Goal: Information Seeking & Learning: Learn about a topic

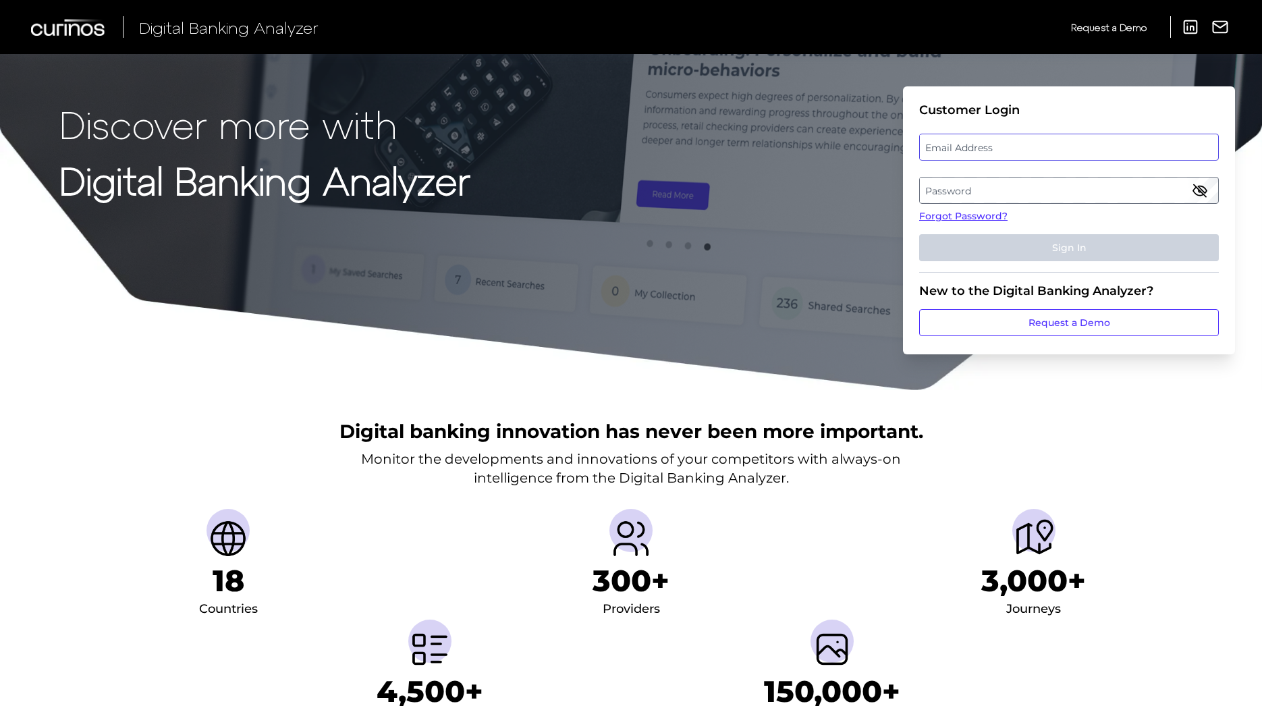
type input "[PERSON_NAME][EMAIL_ADDRESS][PERSON_NAME][DOMAIN_NAME]"
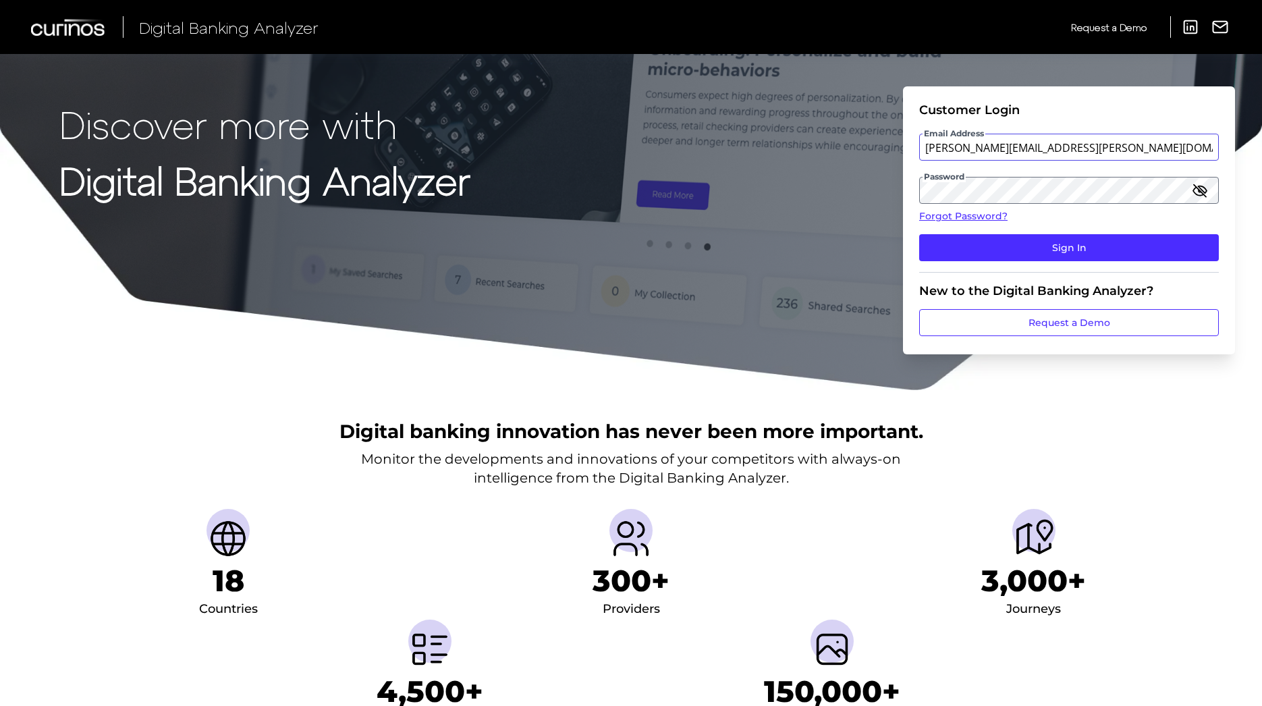
click at [967, 150] on input "[PERSON_NAME][EMAIL_ADDRESS][PERSON_NAME][DOMAIN_NAME]" at bounding box center [1069, 147] width 300 height 27
click at [1184, 240] on button "Sign In" at bounding box center [1069, 247] width 300 height 27
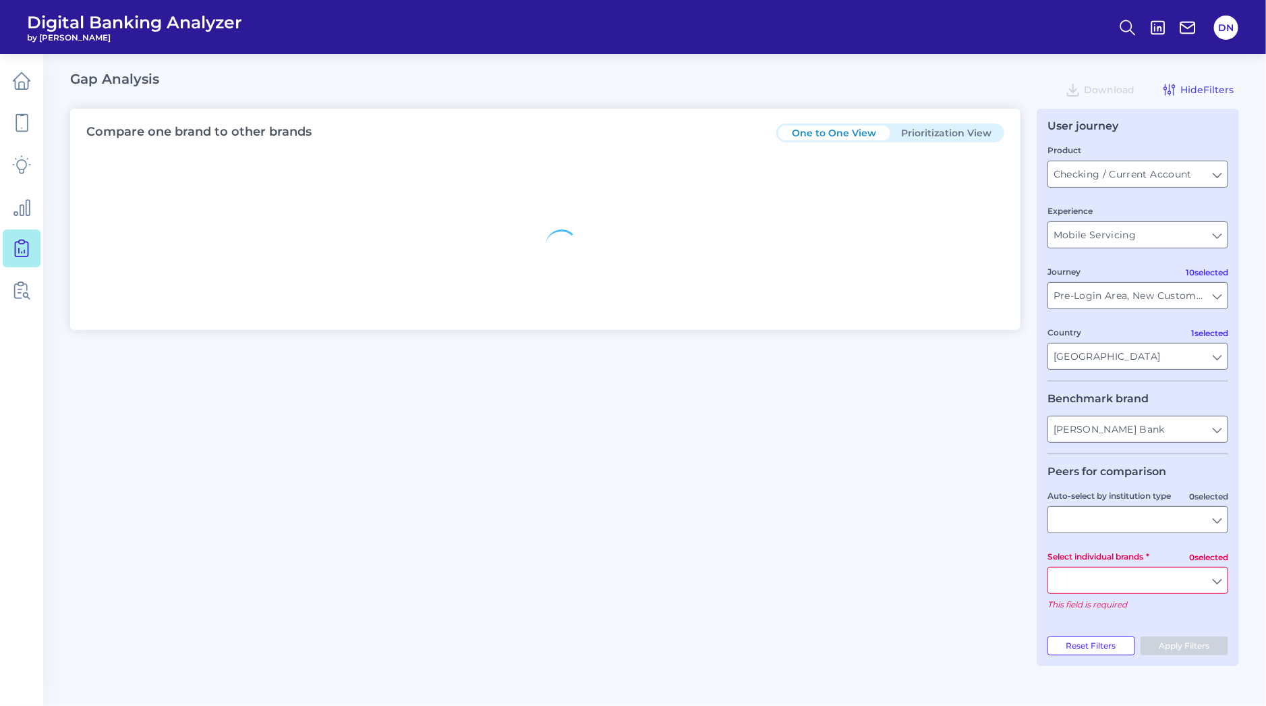
type input "All Journeys"
type input "All Countries"
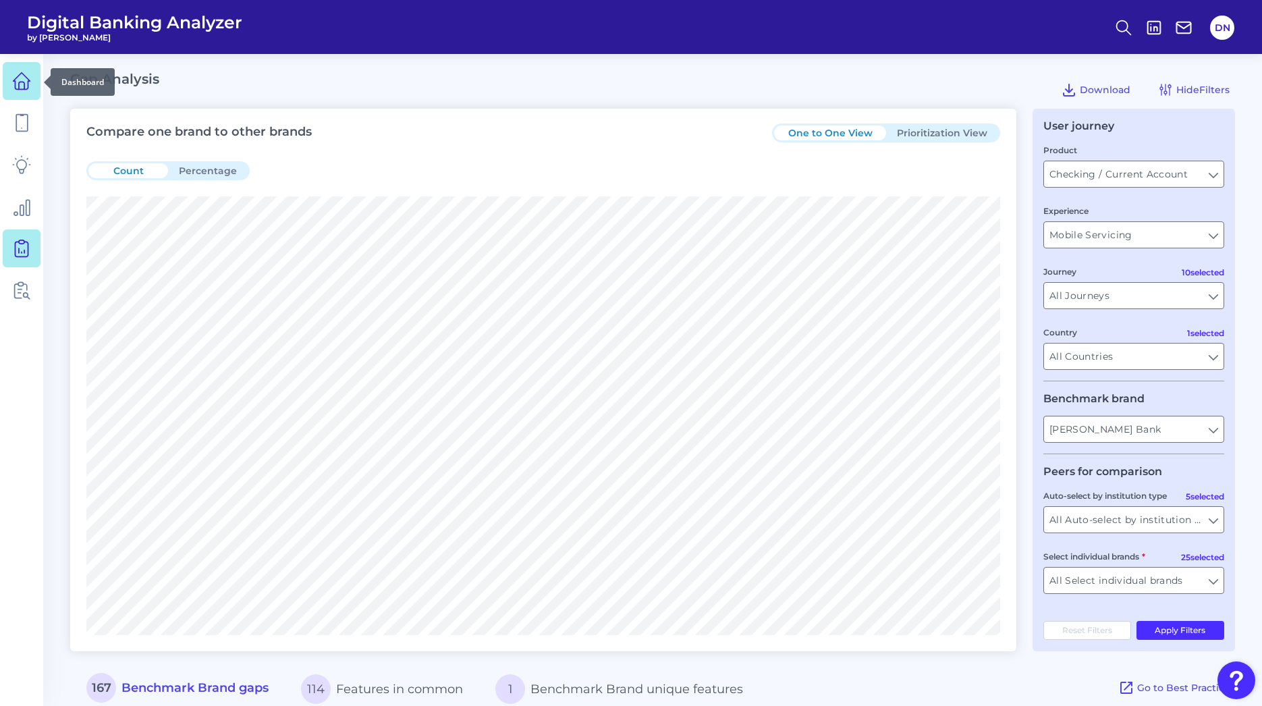
click at [25, 82] on icon at bounding box center [21, 81] width 19 height 19
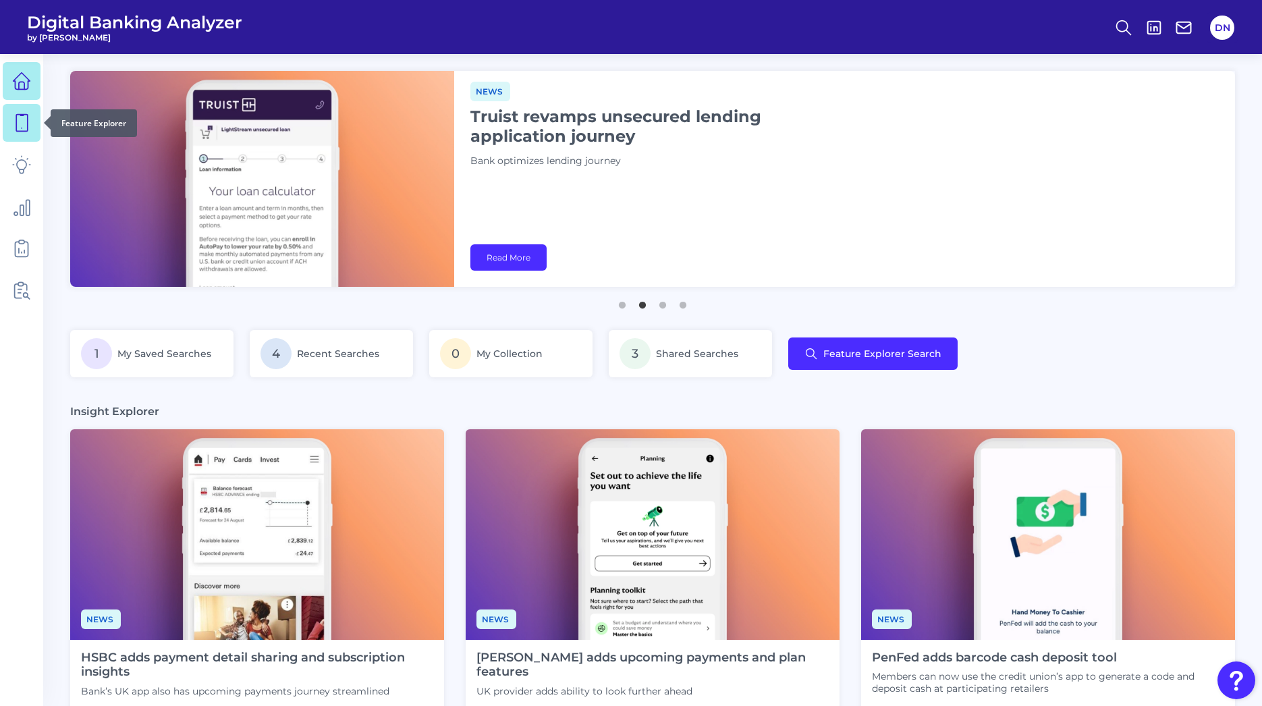
click at [15, 125] on icon at bounding box center [21, 122] width 19 height 19
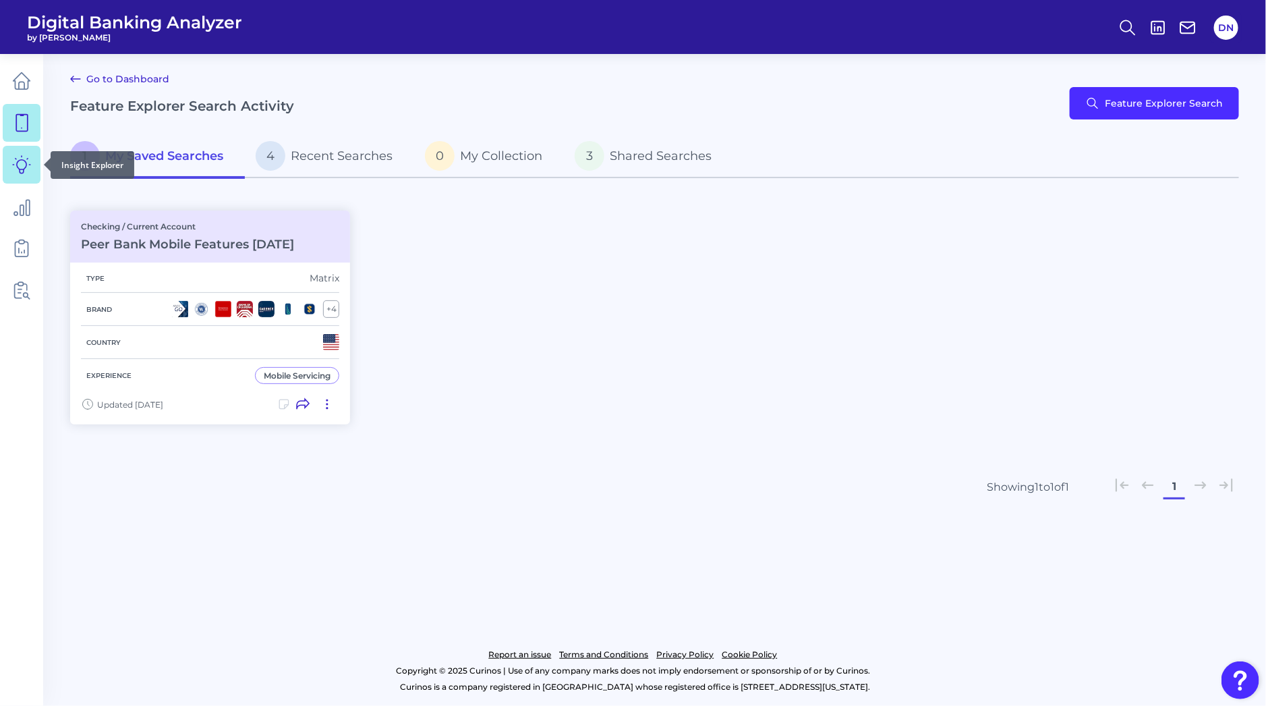
click at [22, 163] on icon at bounding box center [21, 164] width 19 height 19
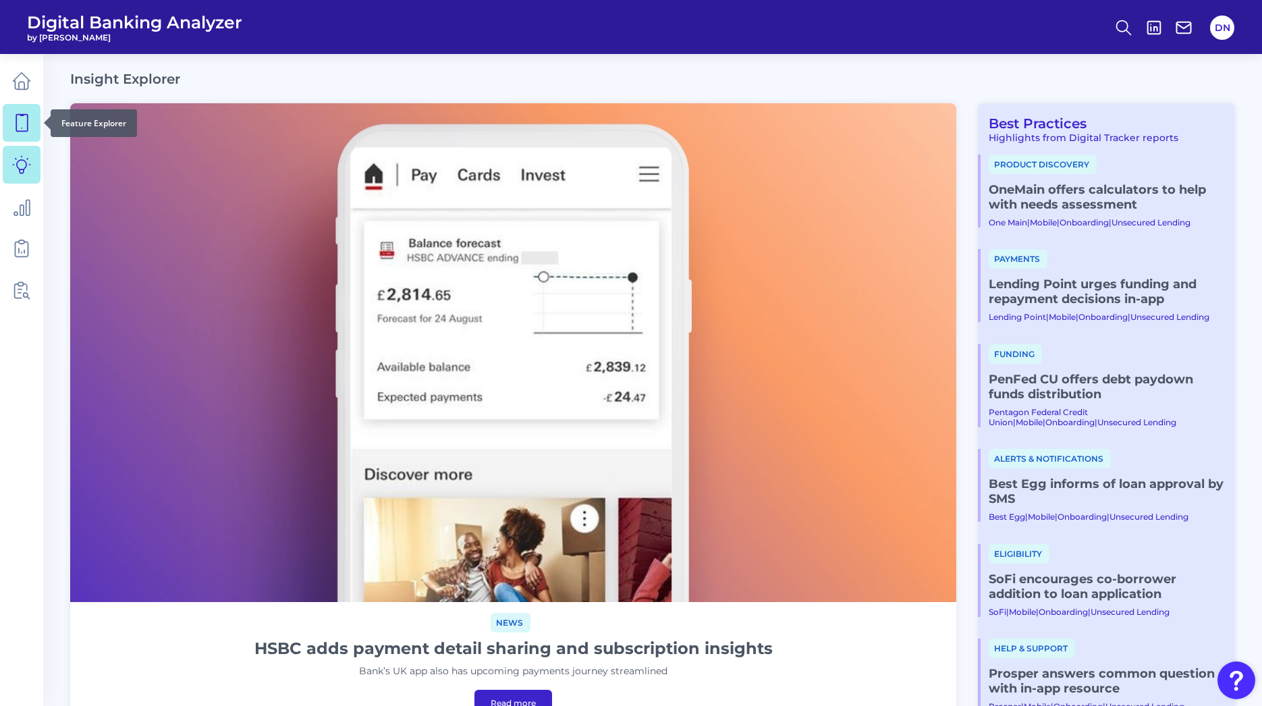
click at [31, 119] on link at bounding box center [22, 123] width 38 height 38
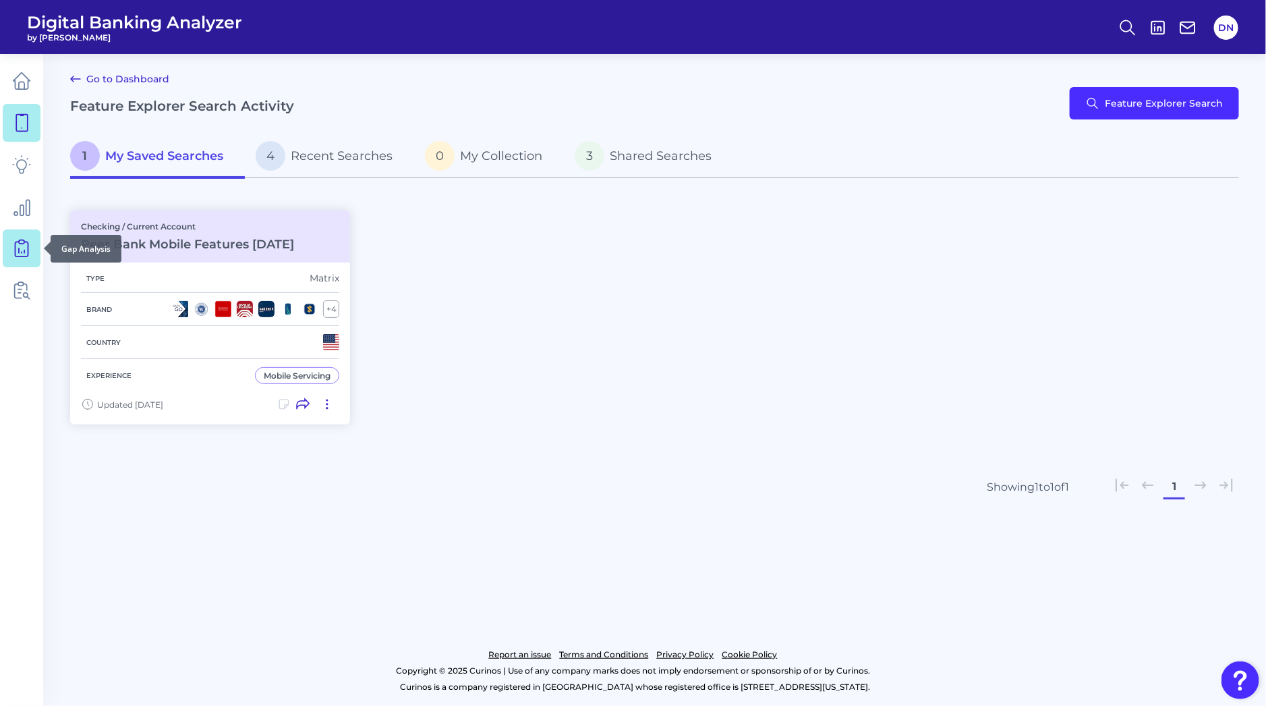
click at [18, 244] on icon at bounding box center [21, 248] width 19 height 19
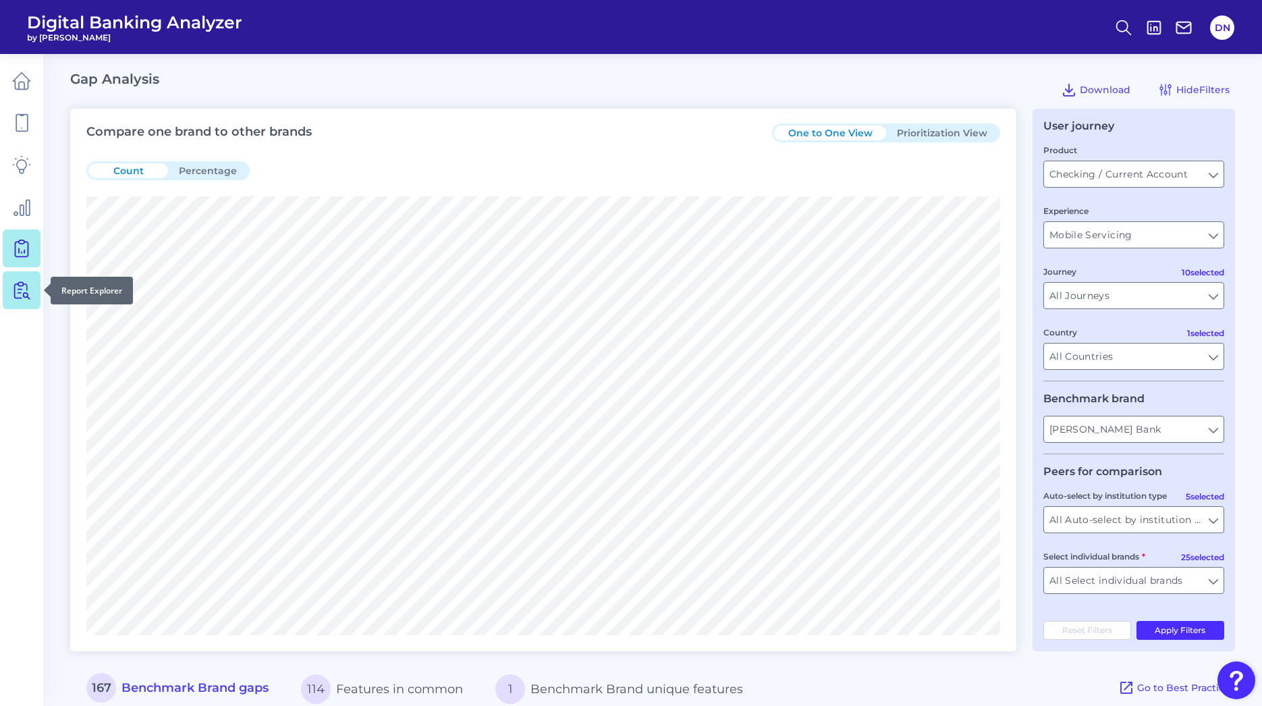
click at [22, 291] on icon at bounding box center [21, 290] width 19 height 19
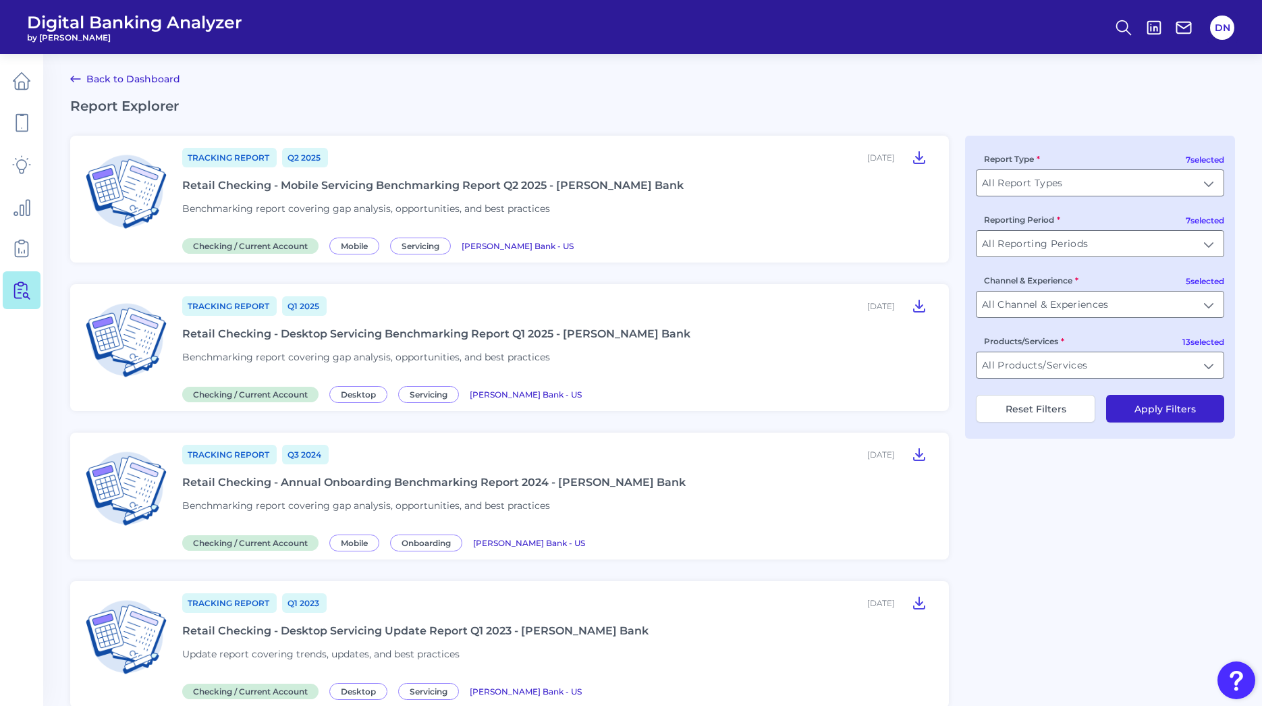
scroll to position [84, 0]
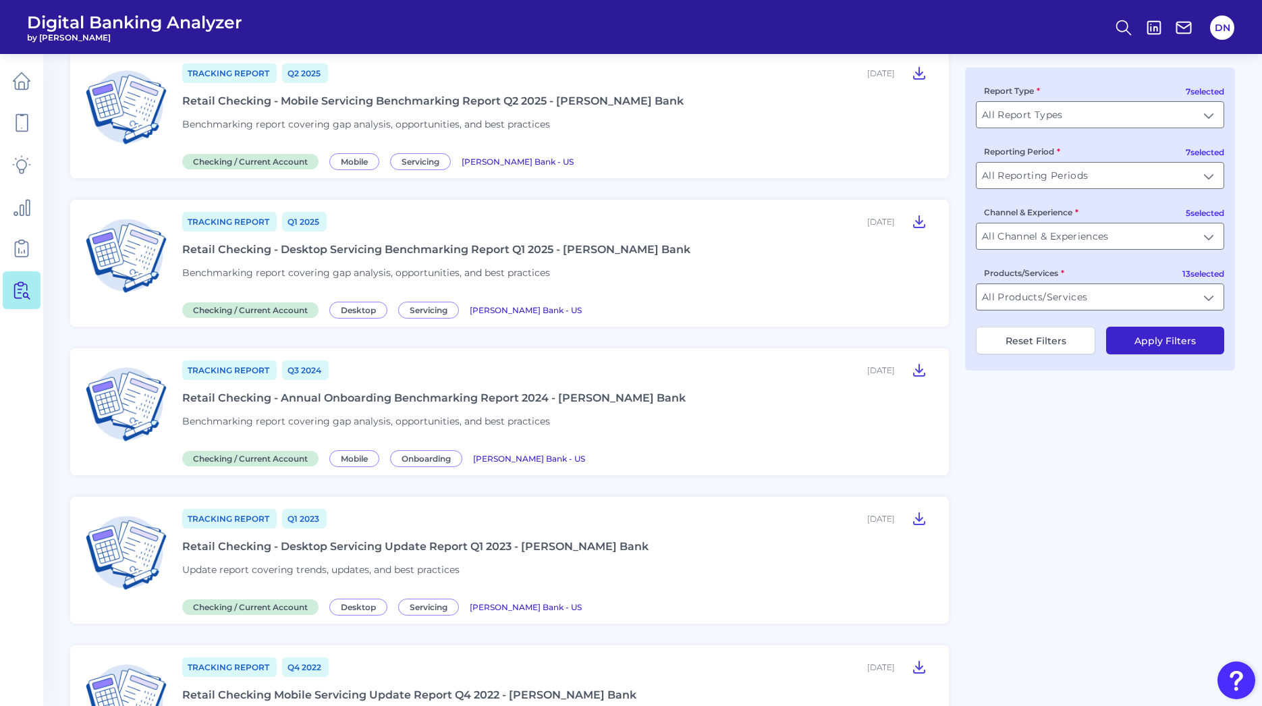
click at [473, 400] on div "Retail Checking - Annual Onboarding Benchmarking Report 2024 - [PERSON_NAME] Ba…" at bounding box center [433, 397] width 503 height 13
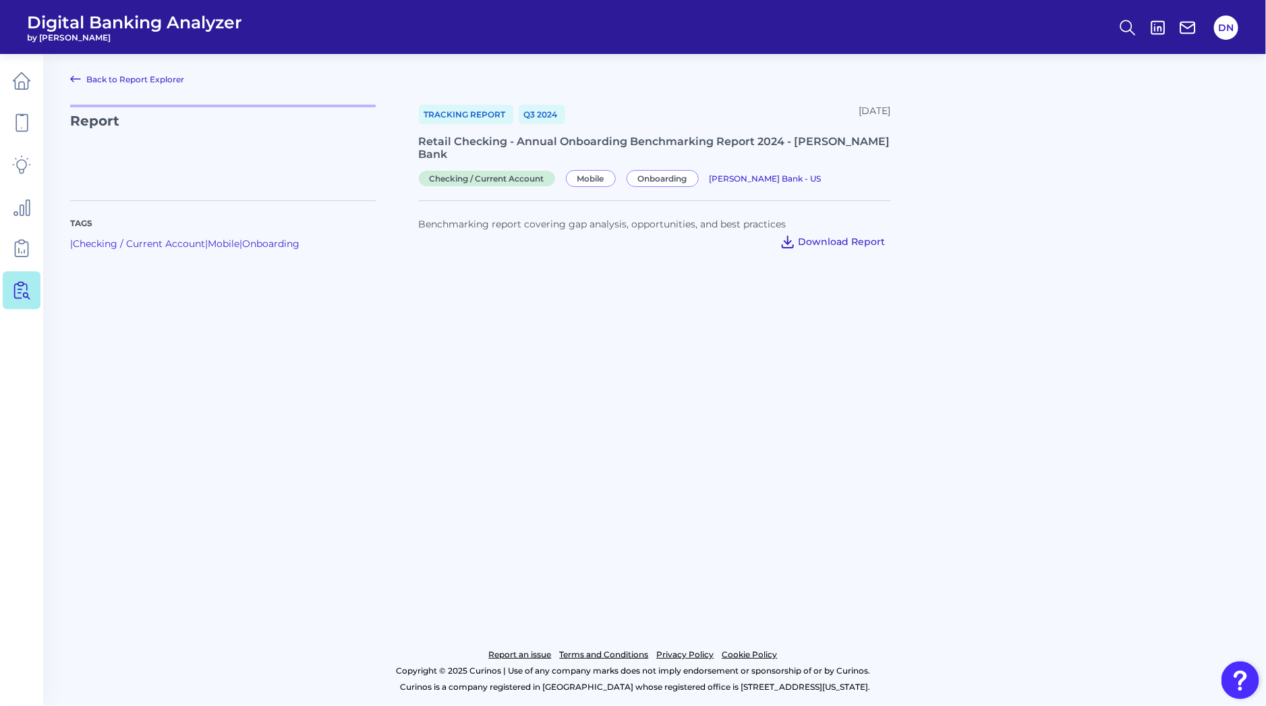
click at [857, 235] on span "Download Report" at bounding box center [842, 241] width 87 height 12
click at [27, 88] on icon at bounding box center [21, 81] width 17 height 17
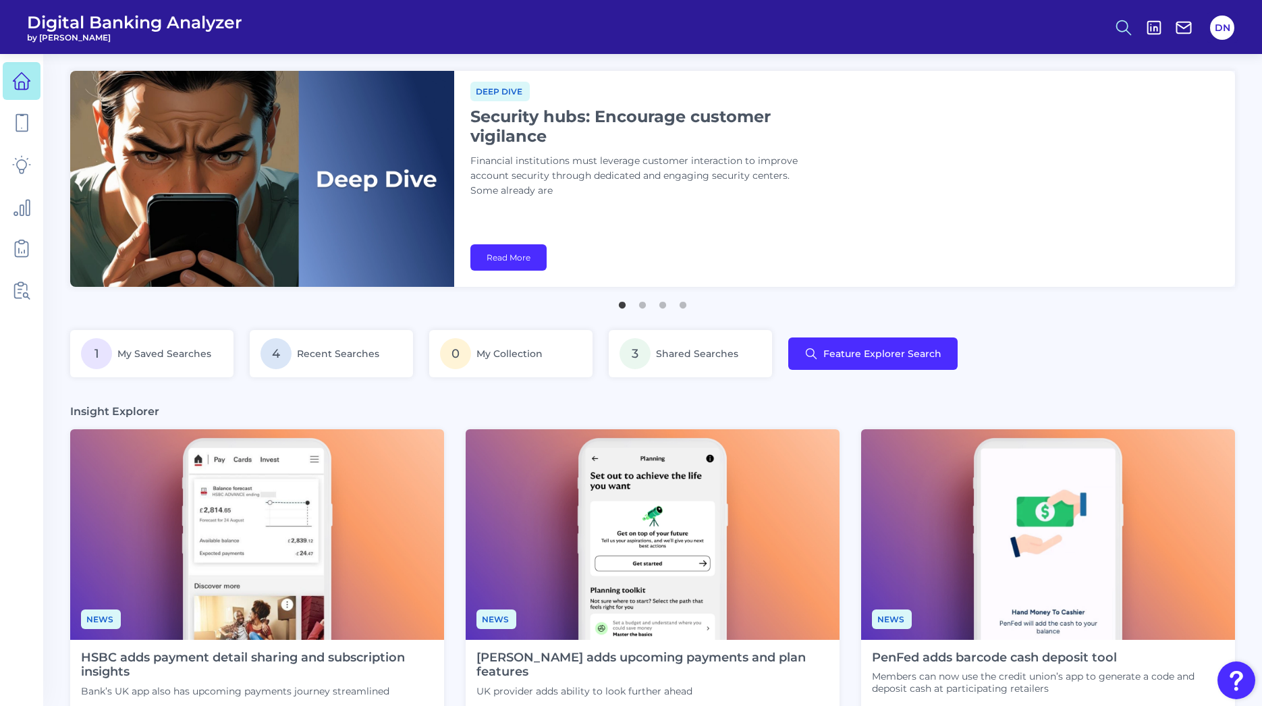
click at [1117, 30] on icon at bounding box center [1123, 27] width 19 height 19
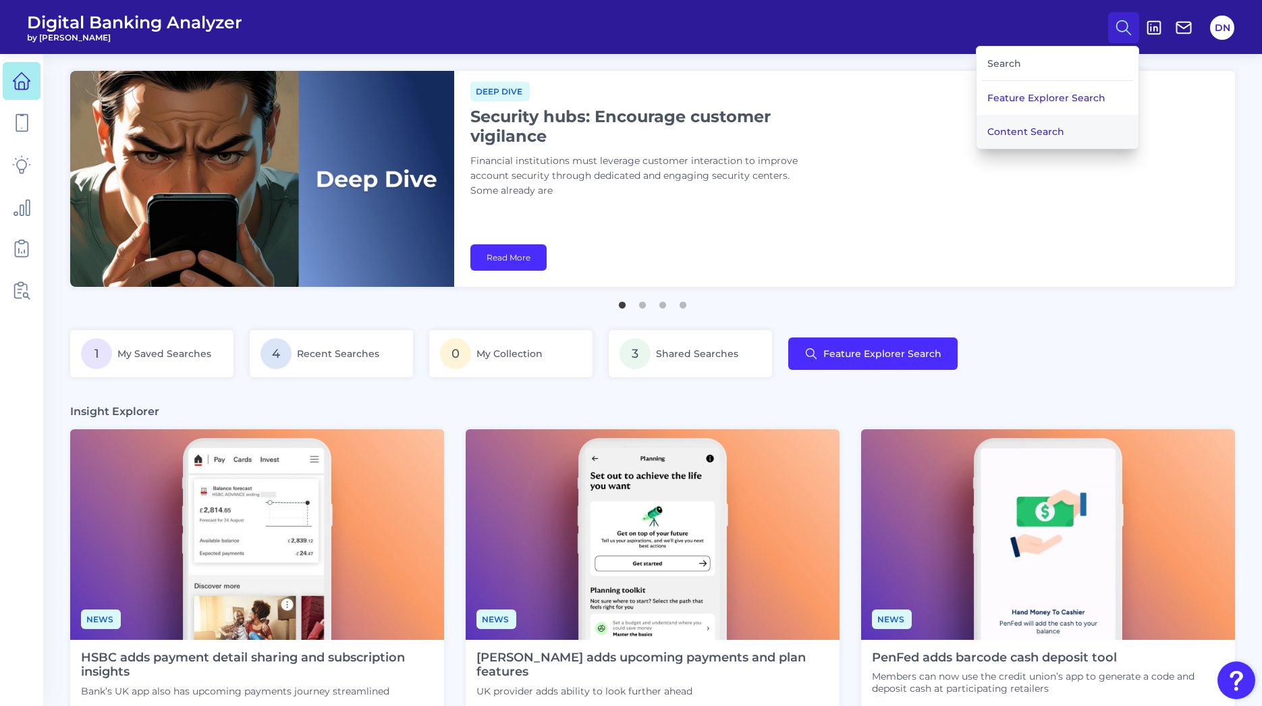
click at [1073, 119] on button "Content Search" at bounding box center [1057, 132] width 162 height 34
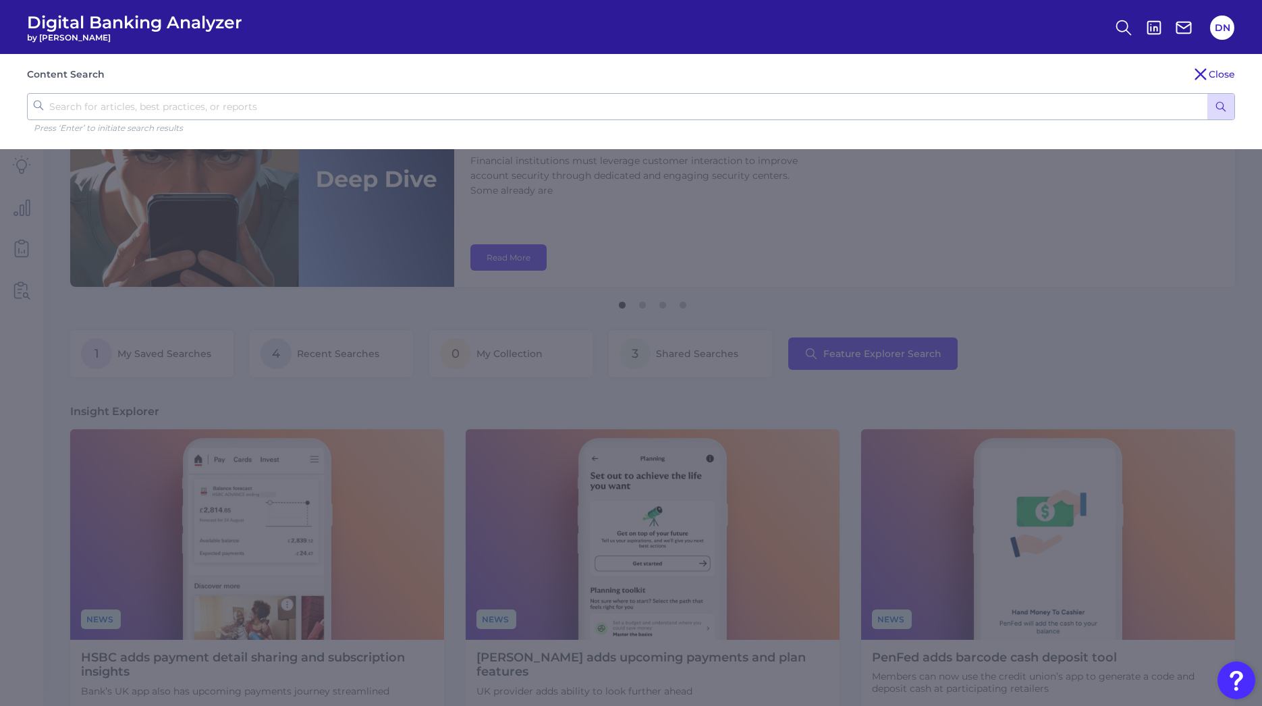
click at [1064, 111] on input "text" at bounding box center [631, 106] width 1208 height 27
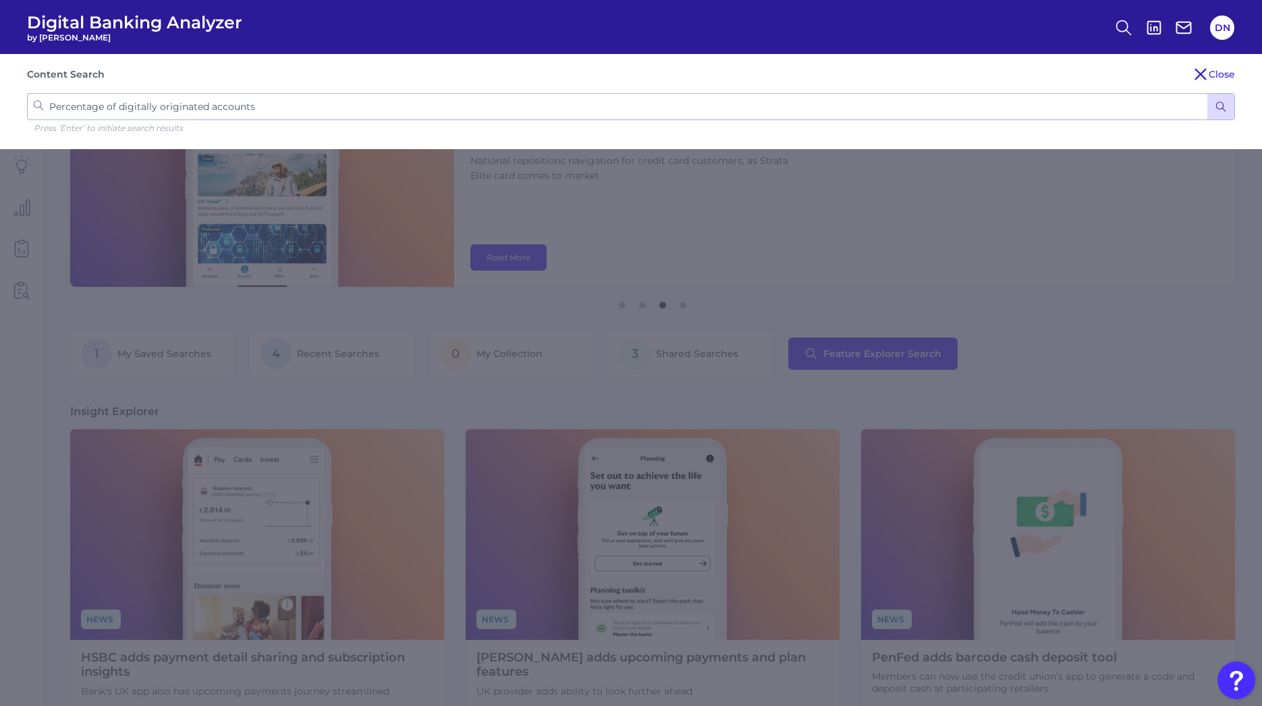
type input "Percentage of digitally originated accounts"
click at [1207, 94] on button "submit" at bounding box center [1220, 107] width 27 height 26
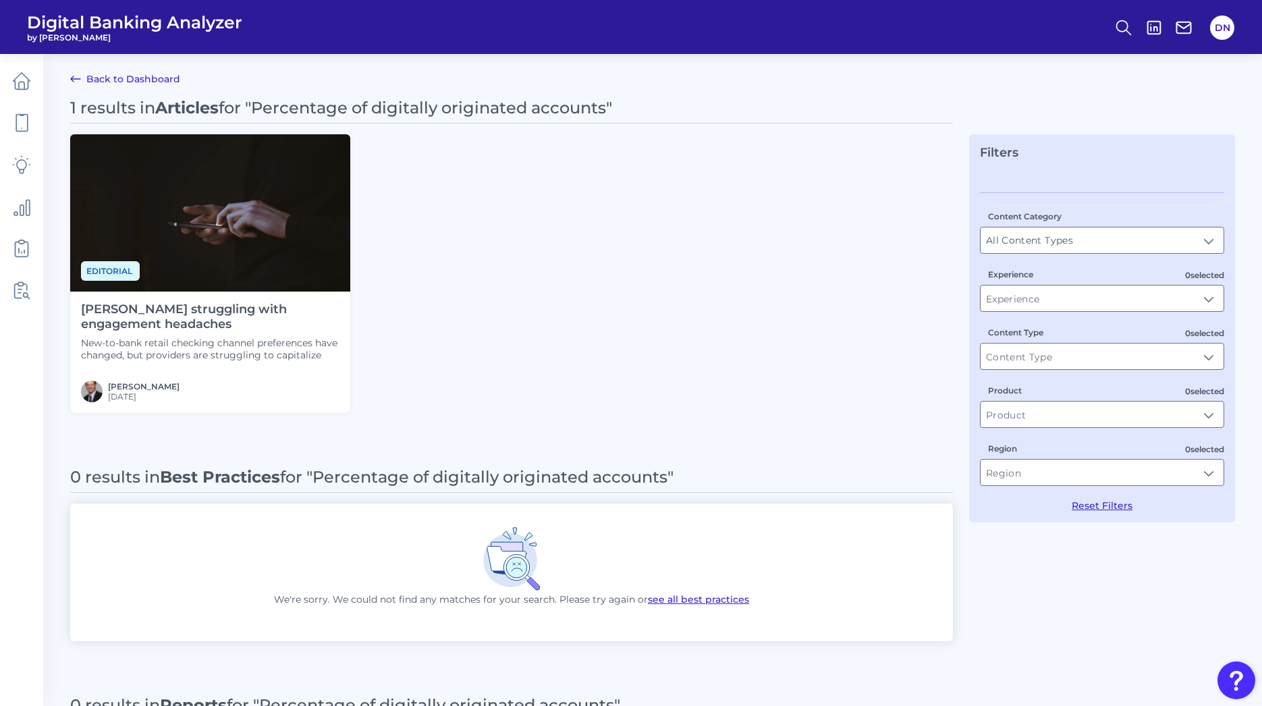
click at [311, 309] on h4 "[PERSON_NAME] struggling with engagement headaches" at bounding box center [210, 316] width 258 height 29
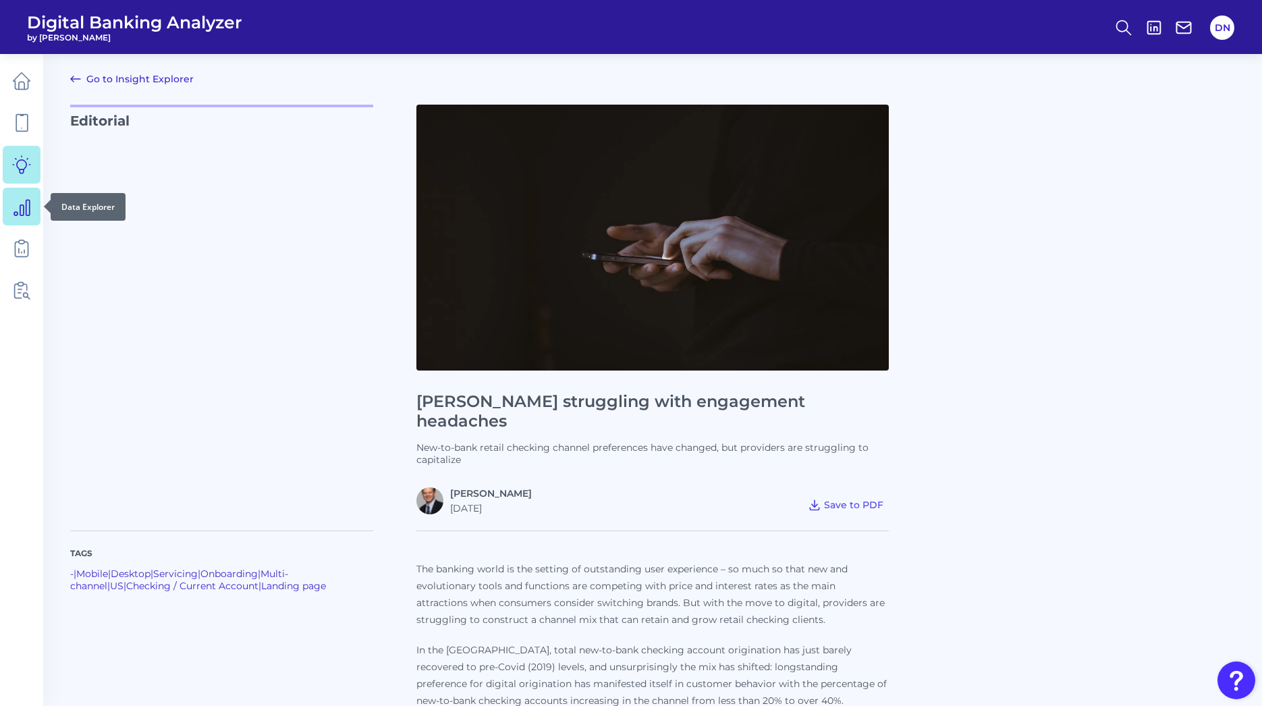
click at [19, 206] on icon at bounding box center [21, 206] width 19 height 19
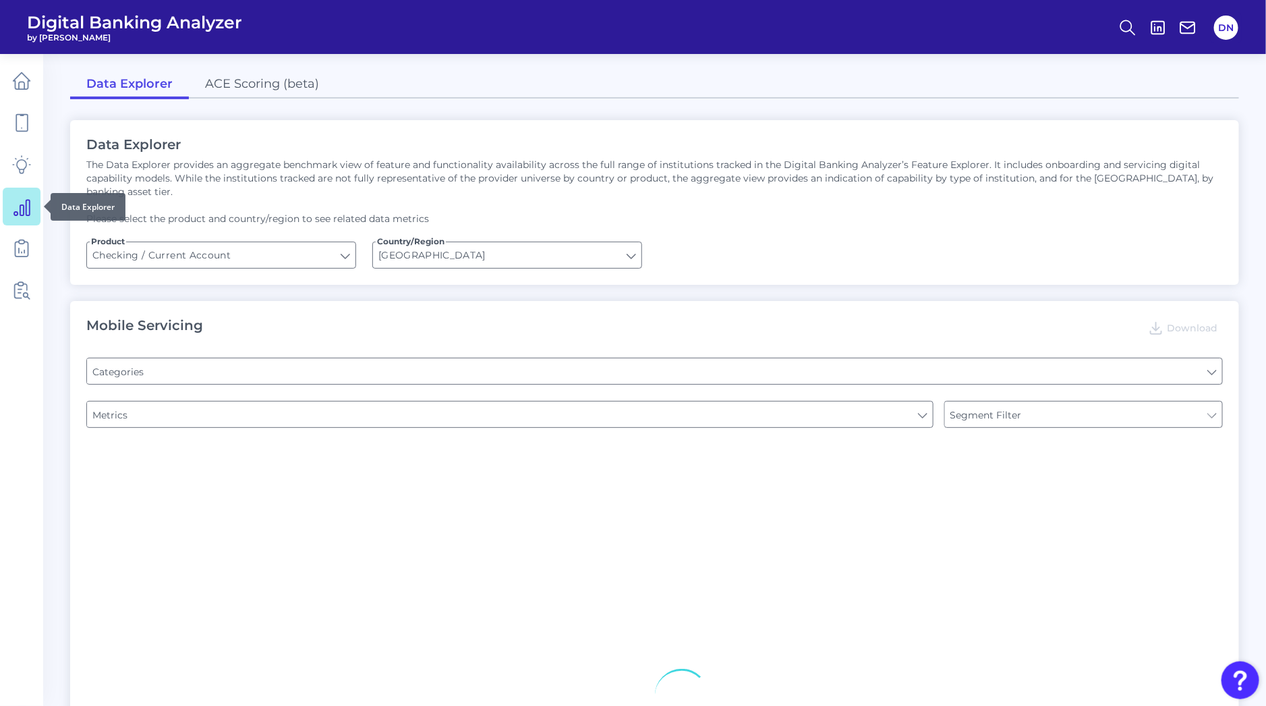
type input "Type of Institution"
type input "Channel"
type input "Pre-login Features"
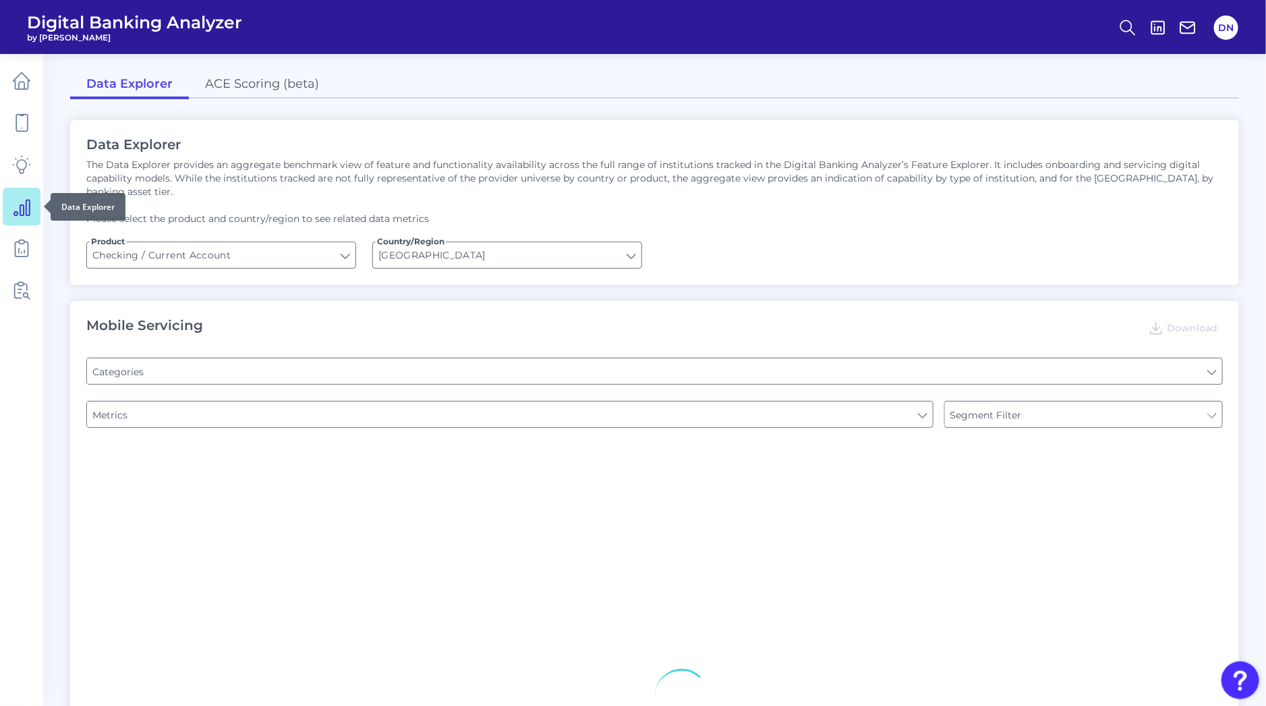
type input "Online Banking Registration"
type input "END-TO-END JOURNEY: Can you apply for the PRODUCT as a new to brand customer on…"
type input "Upon opening the app are users immediately prompted to use Touch/Face ID to log…"
type input "Can you register for online banking?"
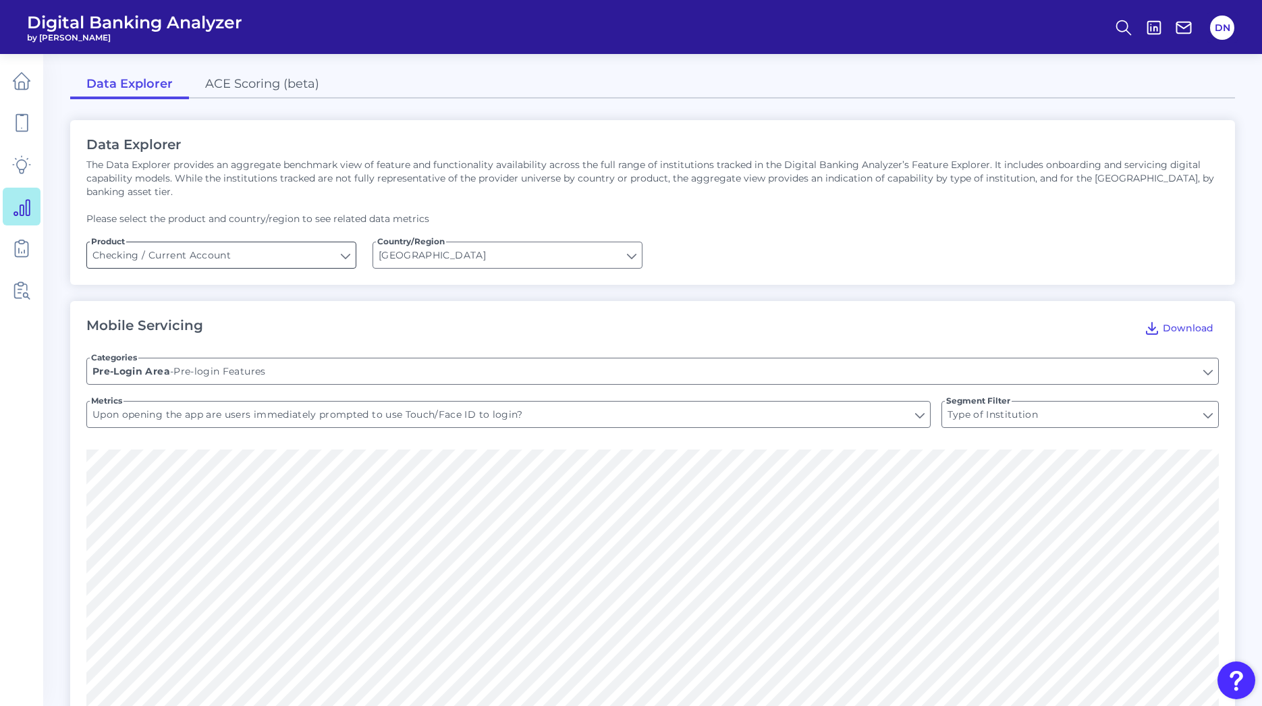
click at [337, 242] on input "Checking / Current Account" at bounding box center [221, 255] width 269 height 26
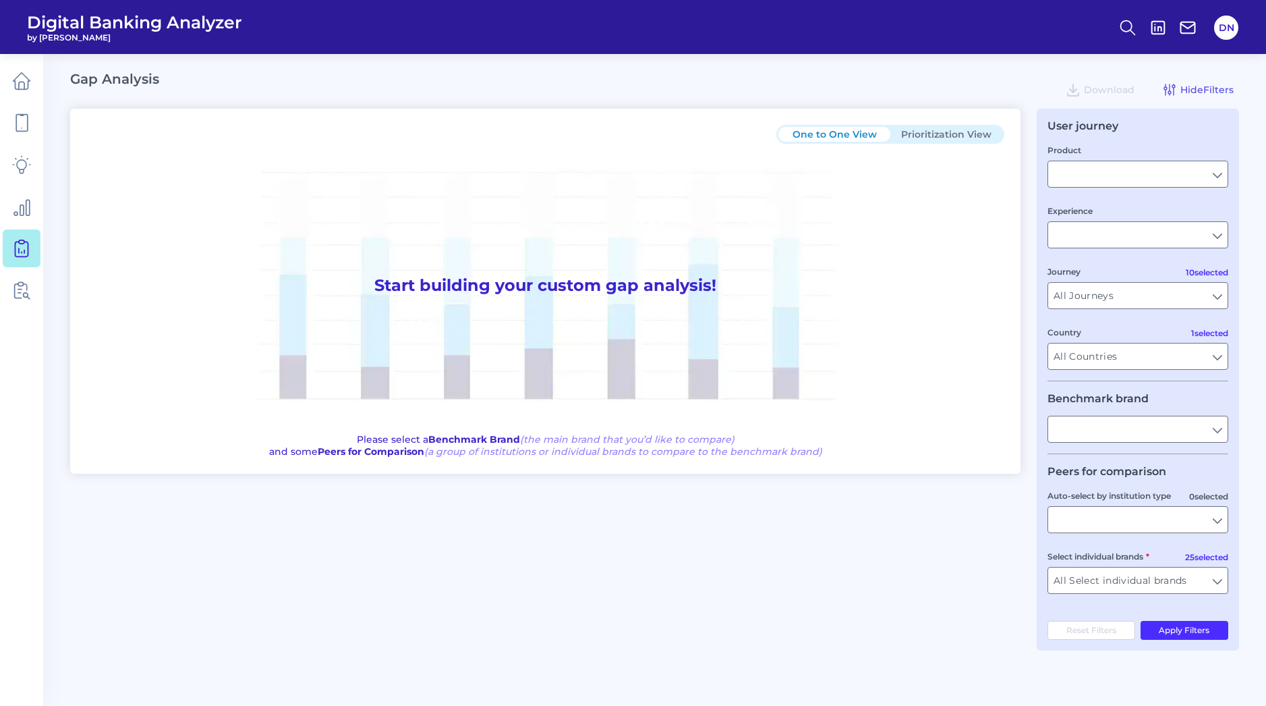
type input "Checking / Current Account"
type input "Mobile Servicing"
type input "Pre-Login Area, New Customer Onboarding, Login & Authentication, Accounts and t…"
type input "[GEOGRAPHIC_DATA]"
type input "[PERSON_NAME] Bank"
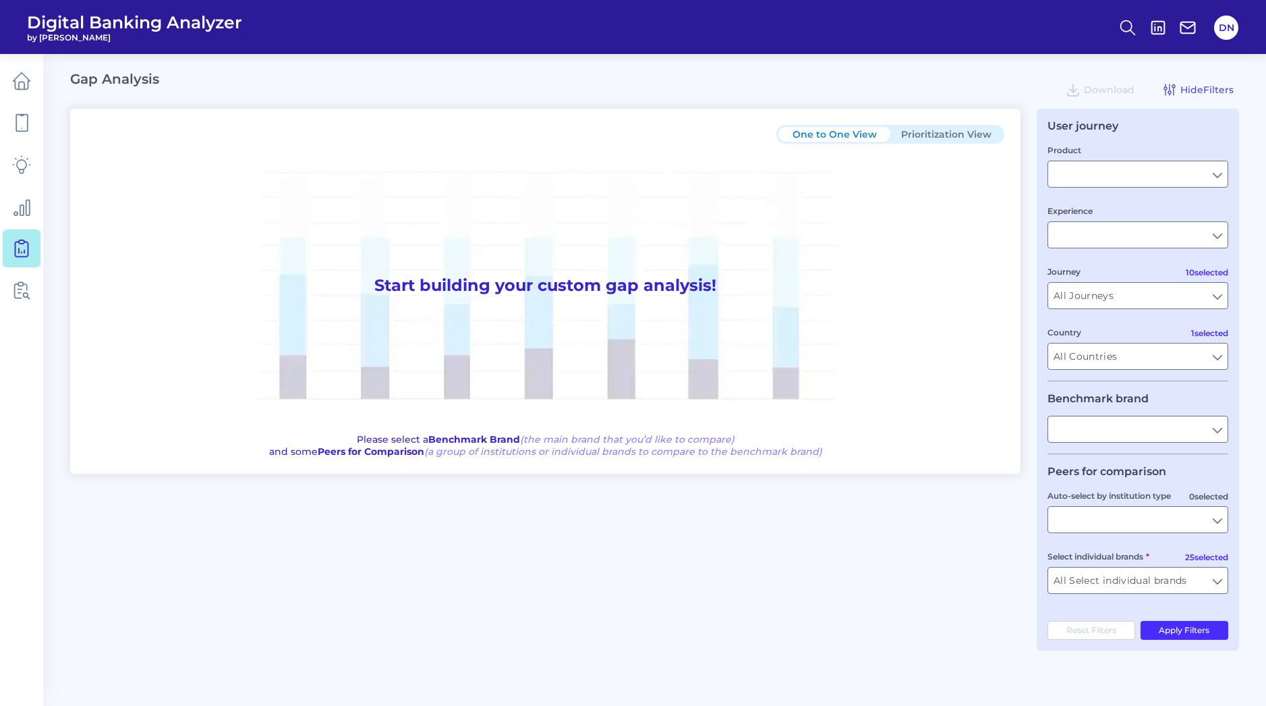
type input "All Select individual brands"
type input "All Countries"
type input "All Journeys"
